Goal: Check status: Check status

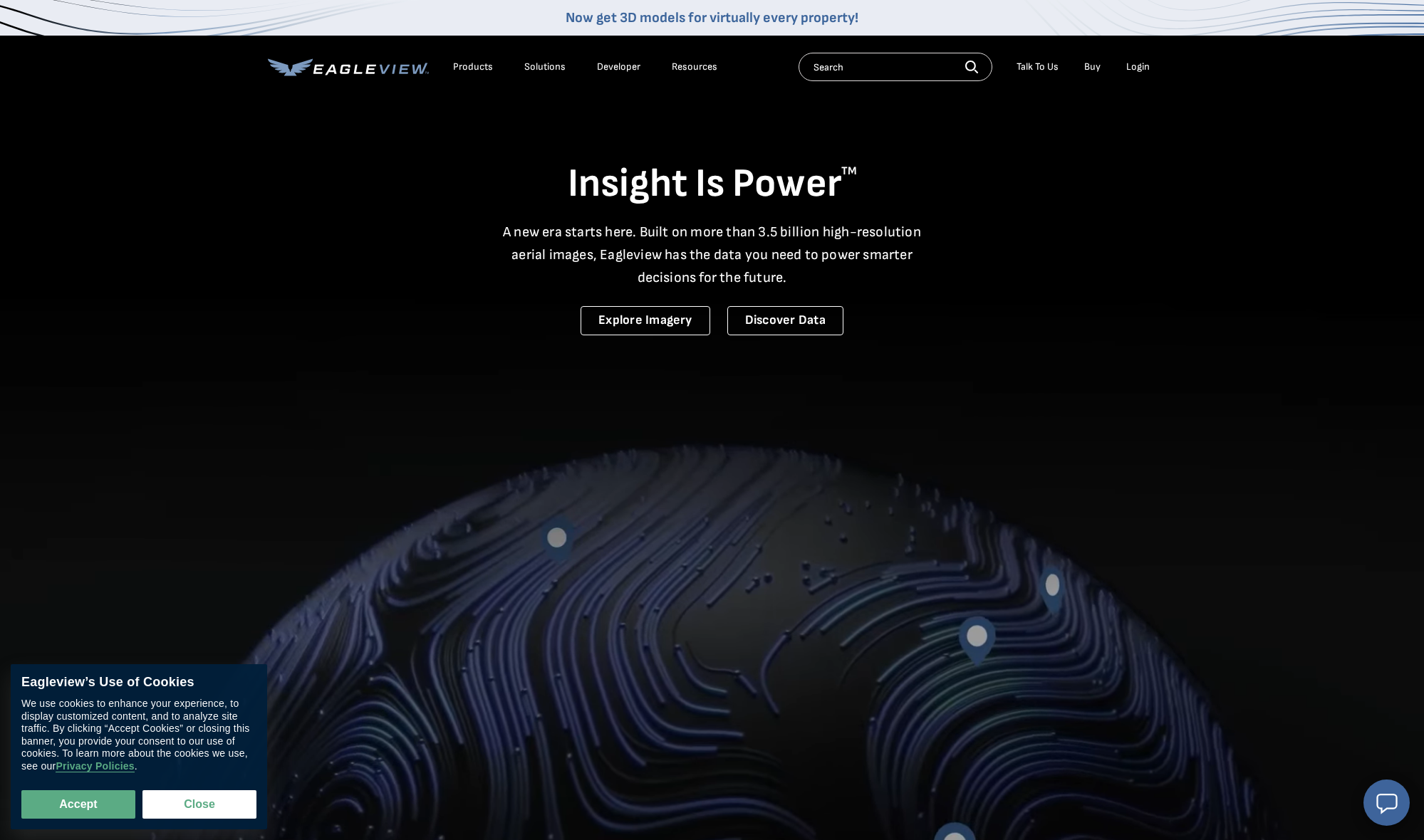
click at [1146, 65] on div "Login" at bounding box center [1138, 67] width 24 height 13
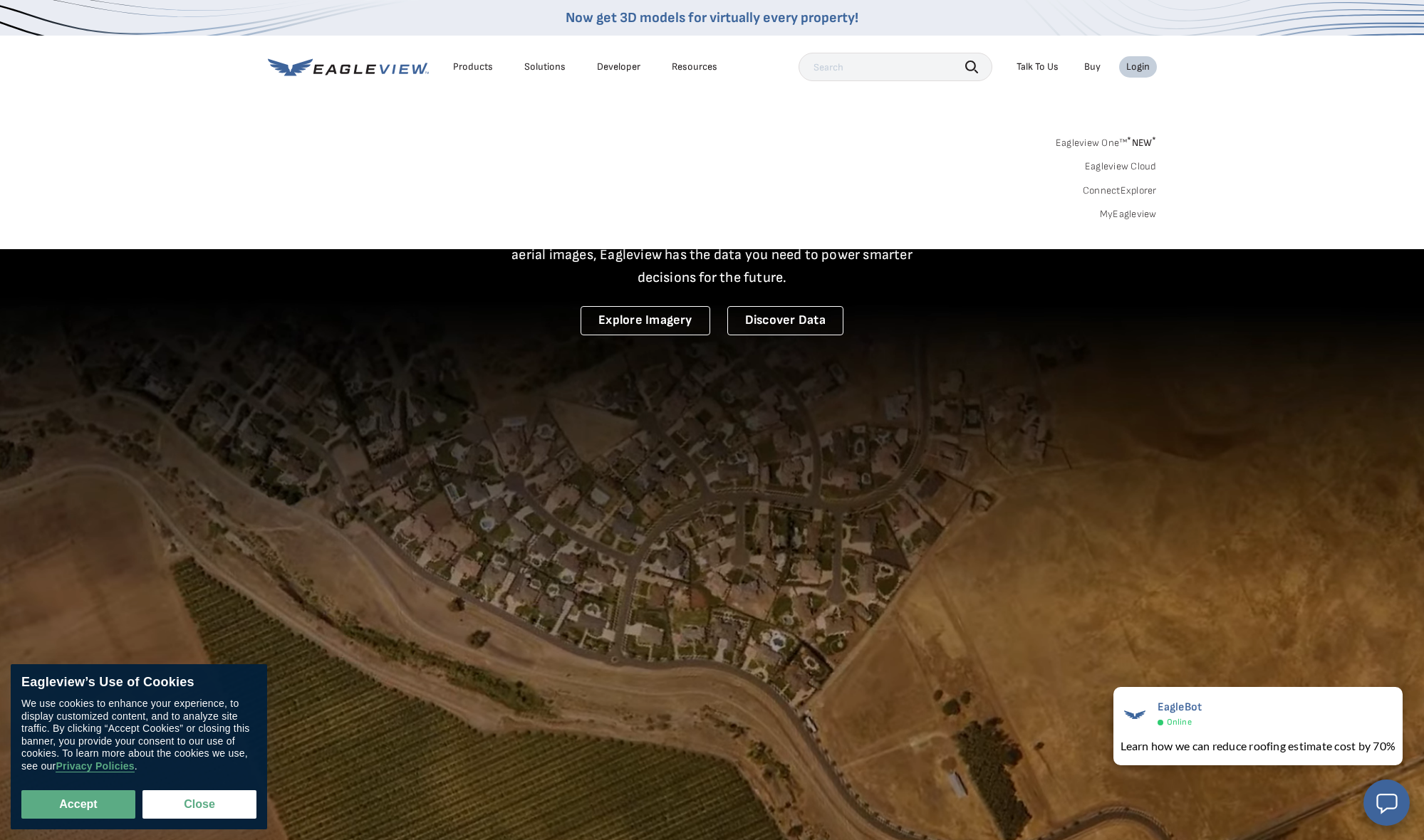
click at [1134, 210] on link "MyEagleview" at bounding box center [1128, 214] width 57 height 13
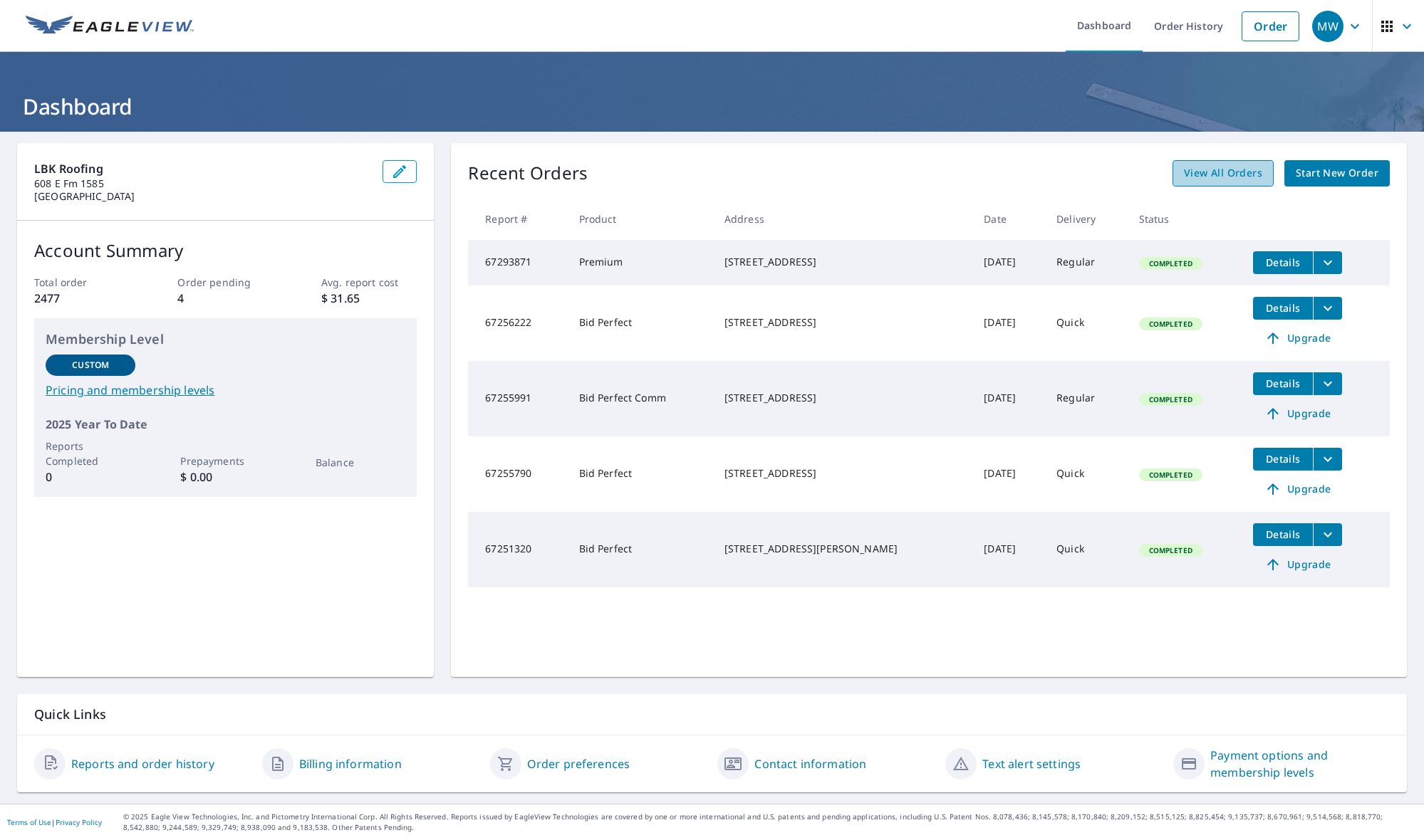
click at [1247, 179] on span "View All Orders" at bounding box center [1223, 173] width 79 height 18
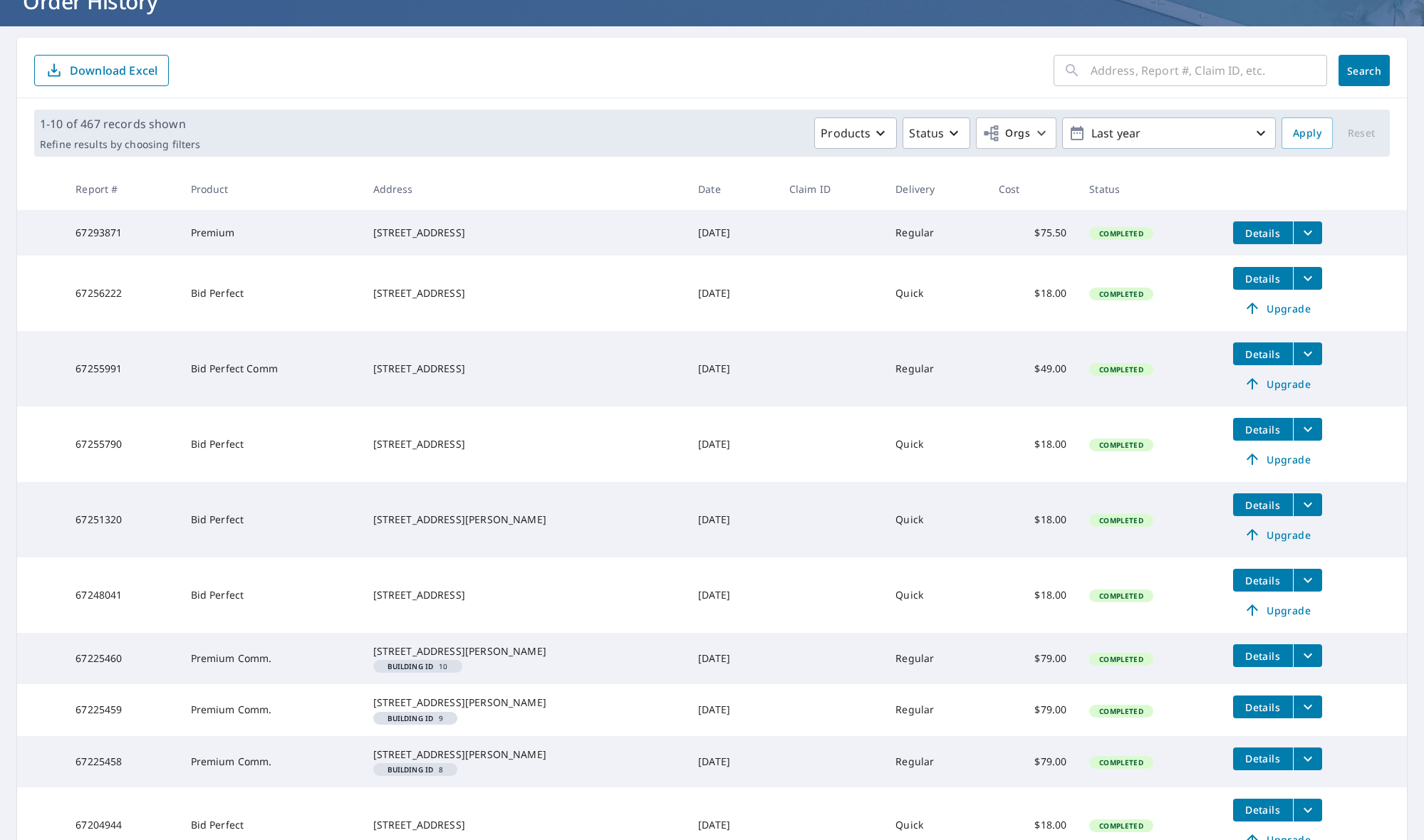
scroll to position [129, 0]
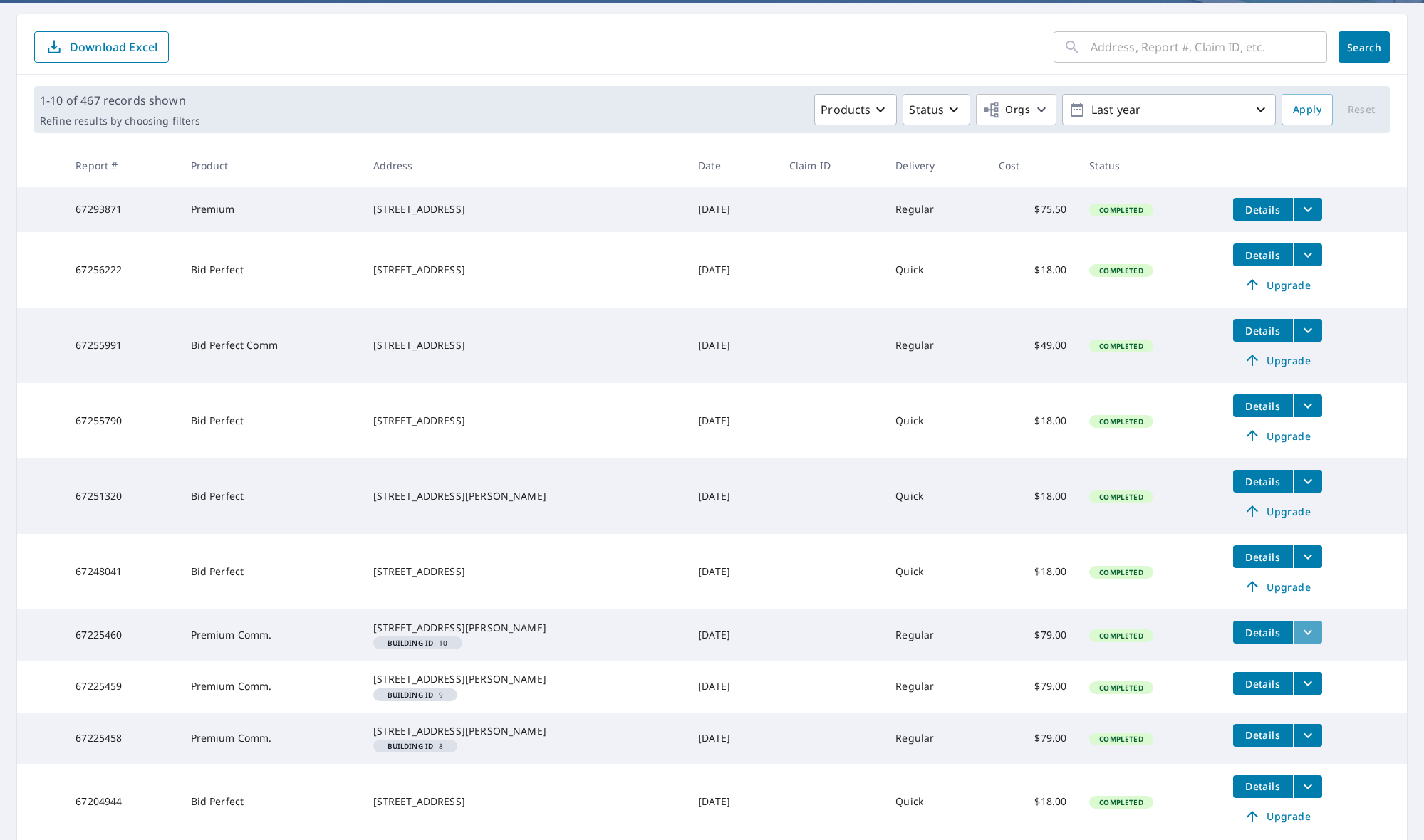
click at [1300, 641] on icon "filesDropdownBtn-67225460" at bounding box center [1307, 632] width 17 height 17
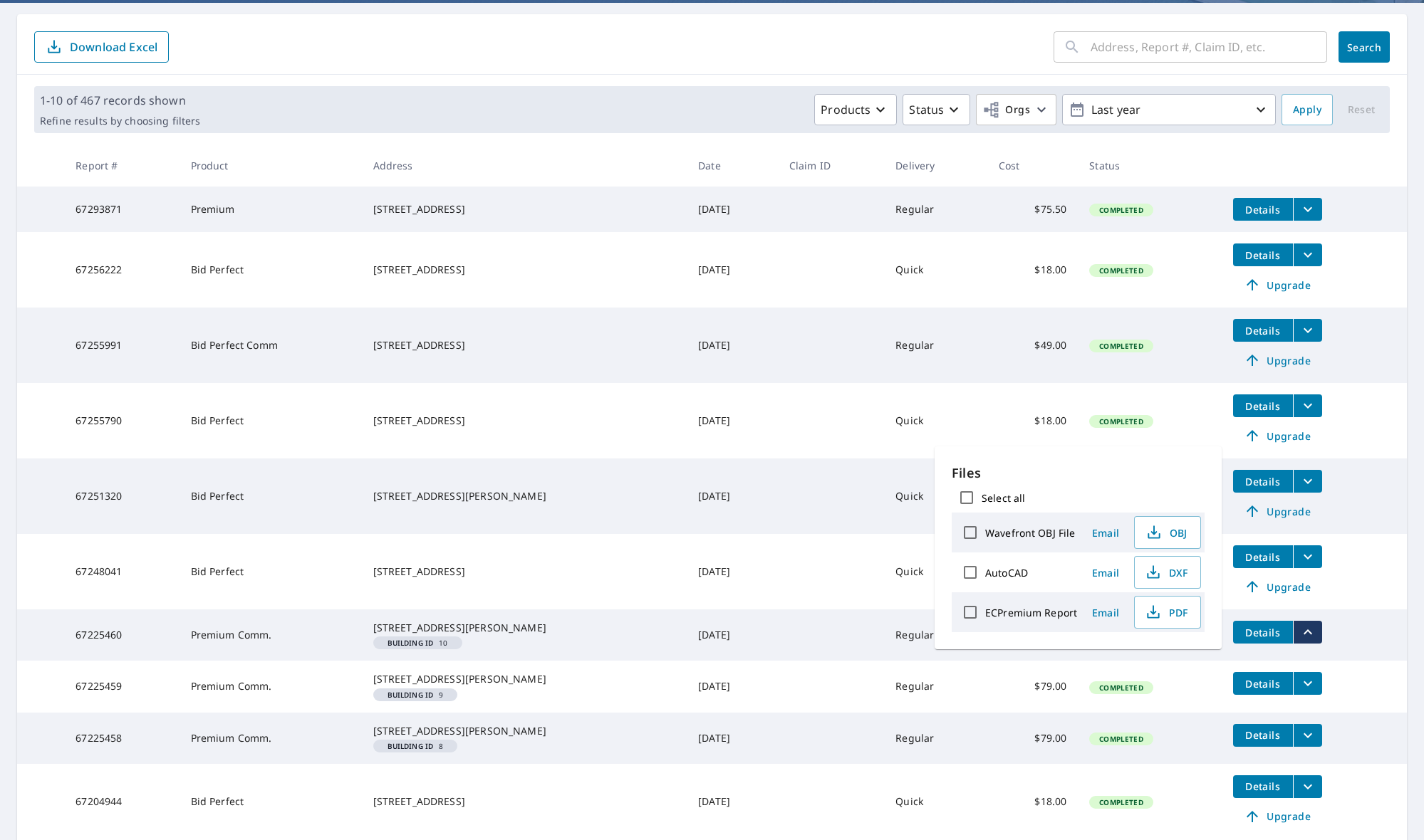
click at [1270, 640] on span "Details" at bounding box center [1263, 632] width 42 height 13
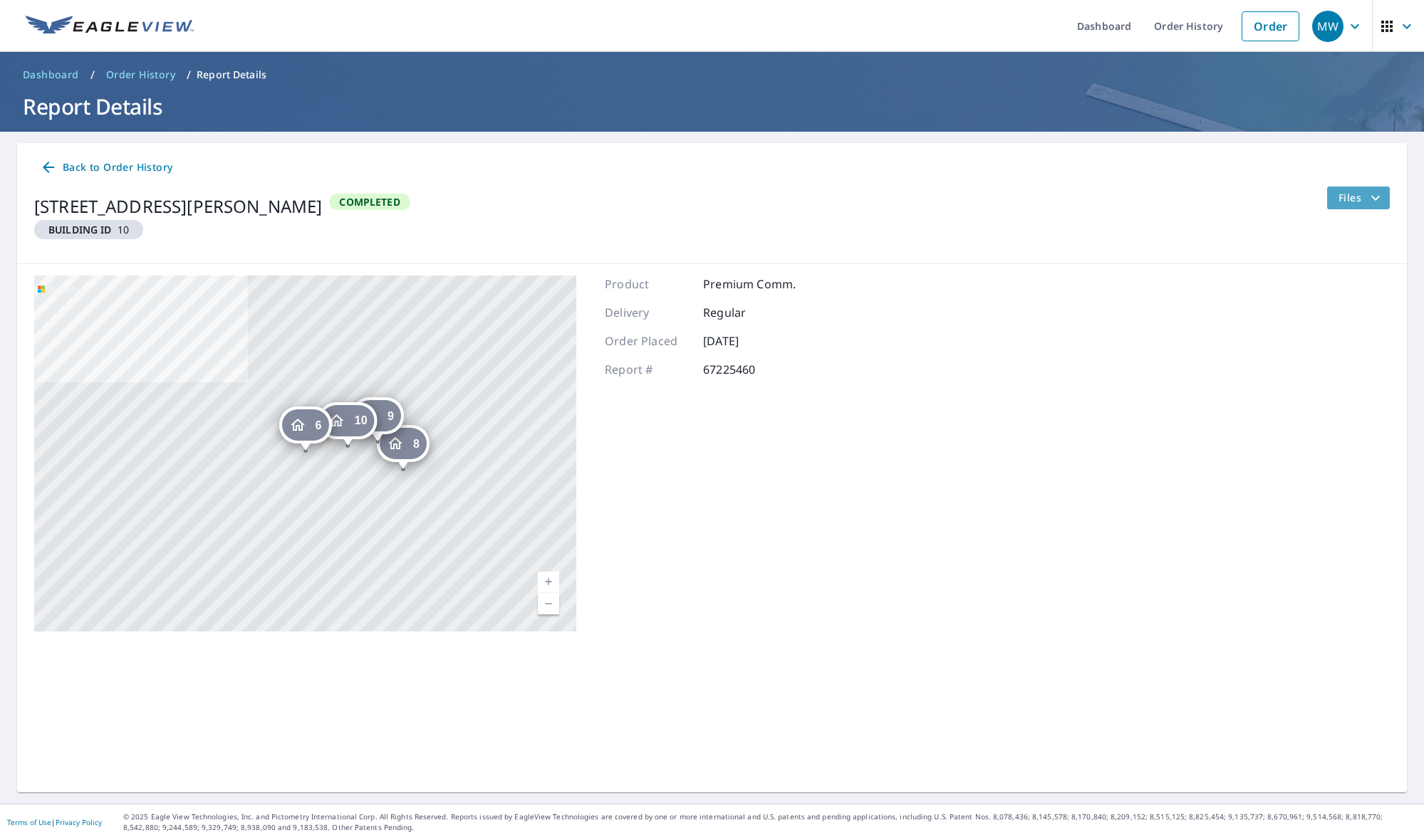
click at [1342, 190] on span "Files" at bounding box center [1361, 198] width 46 height 17
